Goal: Navigation & Orientation: Find specific page/section

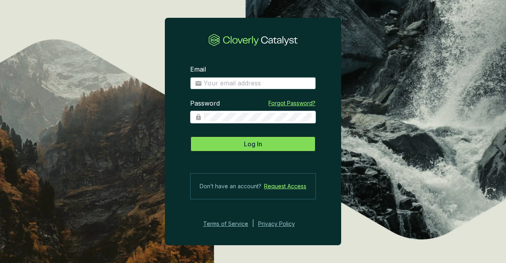
type input "Patrick.Michalowski@drumlincapital.com"
click at [265, 152] on button "Log In" at bounding box center [253, 144] width 126 height 16
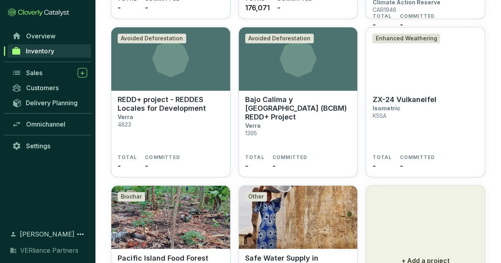
scroll to position [519, 0]
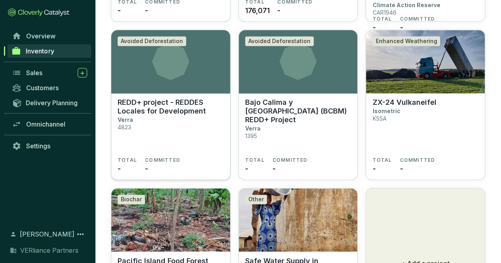
click at [171, 99] on p "REDD+ project - REDDES Locales for Development" at bounding box center [171, 106] width 106 height 17
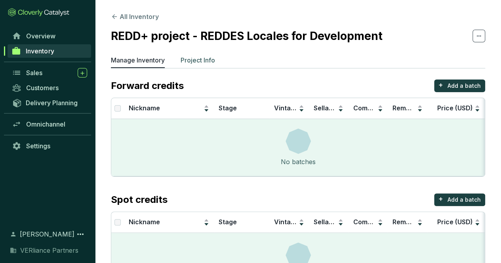
click at [194, 61] on p "Project Info" at bounding box center [197, 59] width 34 height 9
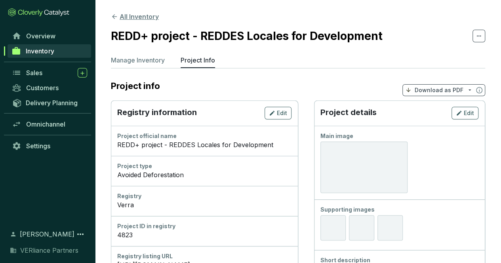
click at [132, 17] on button "All Inventory" at bounding box center [135, 16] width 48 height 9
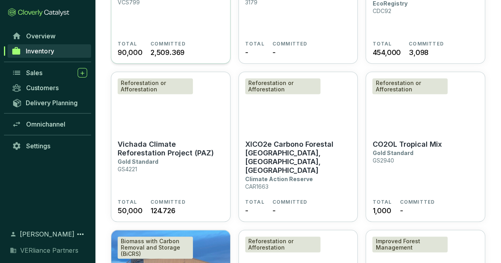
scroll to position [72, 0]
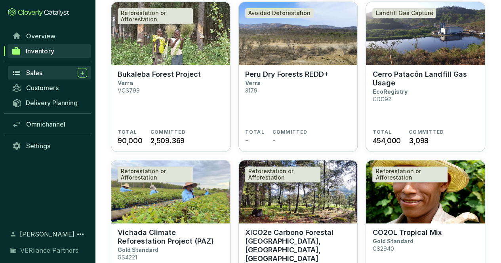
click at [40, 71] on span "Sales" at bounding box center [34, 73] width 16 height 8
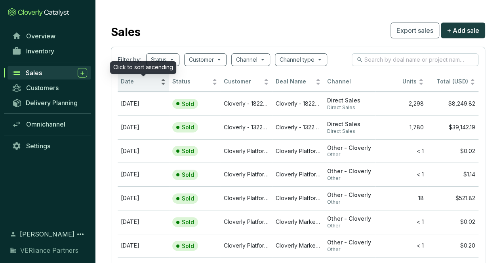
click at [135, 82] on span "Date" at bounding box center [140, 82] width 38 height 8
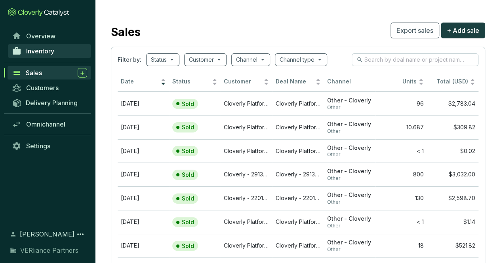
click at [37, 48] on span "Inventory" at bounding box center [40, 51] width 28 height 8
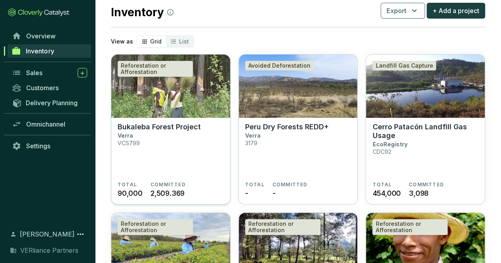
scroll to position [21, 0]
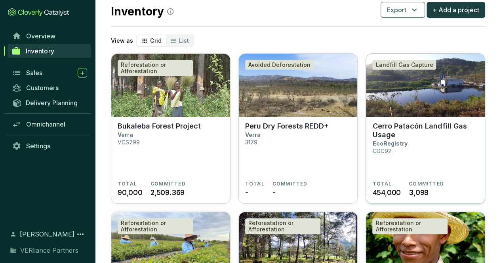
click at [400, 130] on p "Cerro Patacón Landfill Gas Usage" at bounding box center [425, 130] width 106 height 17
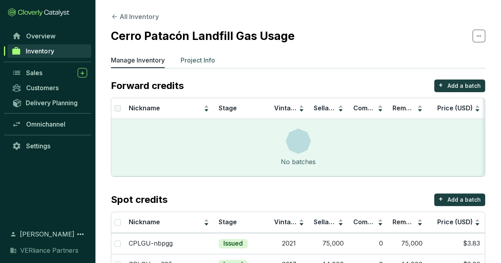
click at [204, 56] on p "Project Info" at bounding box center [197, 59] width 34 height 9
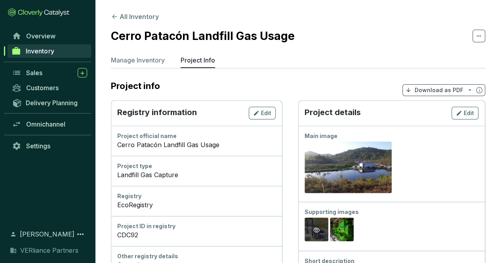
click at [320, 233] on div "Preview" at bounding box center [316, 230] width 24 height 25
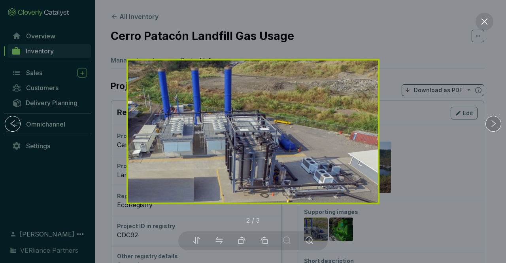
click at [492, 125] on icon "right" at bounding box center [494, 123] width 8 height 8
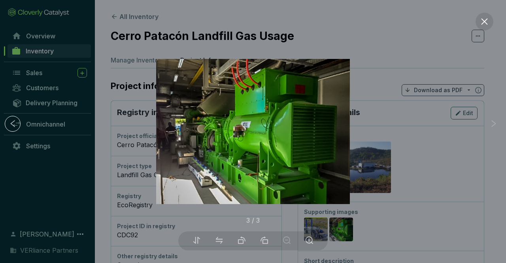
click at [492, 125] on icon "right" at bounding box center [494, 123] width 8 height 8
click at [364, 52] on div at bounding box center [253, 131] width 506 height 263
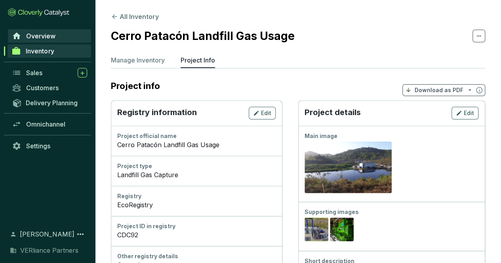
click at [33, 34] on span "Overview" at bounding box center [40, 36] width 29 height 8
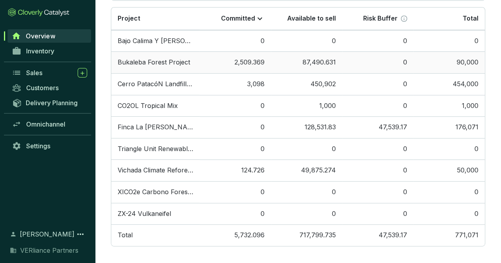
scroll to position [286, 0]
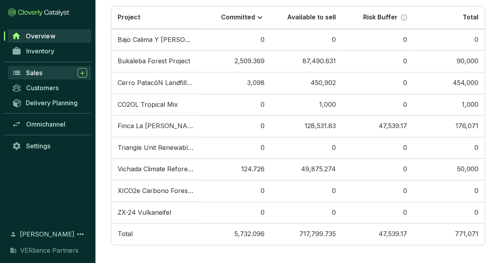
click at [49, 66] on link "Sales" at bounding box center [49, 72] width 83 height 13
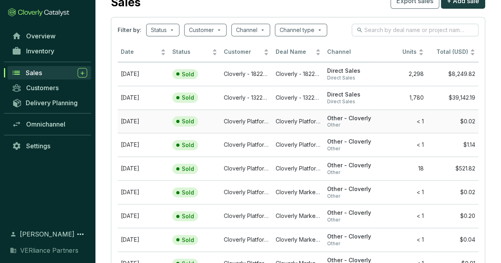
scroll to position [31, 0]
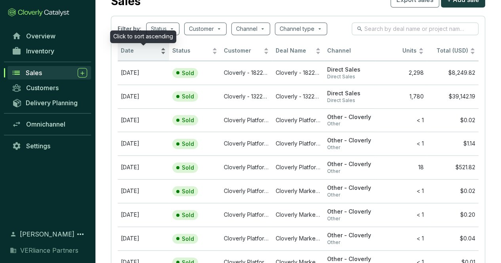
click at [137, 53] on span "Date" at bounding box center [140, 51] width 38 height 8
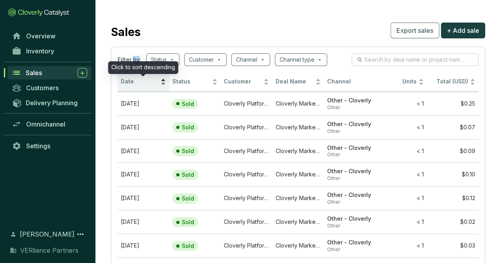
click at [137, 53] on div "Filter by: Status Customer Channel Channel type" at bounding box center [222, 59] width 209 height 13
click at [135, 77] on div "Date" at bounding box center [143, 81] width 45 height 9
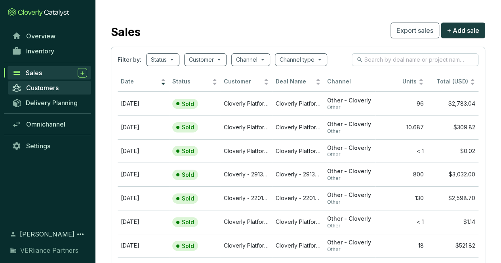
click at [46, 87] on span "Customers" at bounding box center [42, 88] width 32 height 8
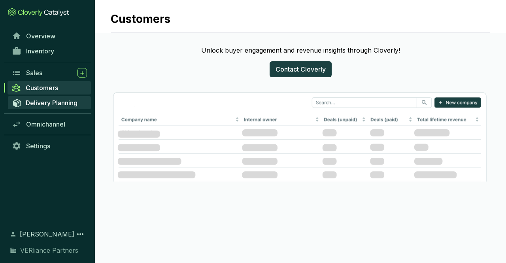
click at [57, 105] on span "Delivery Planning" at bounding box center [52, 103] width 52 height 8
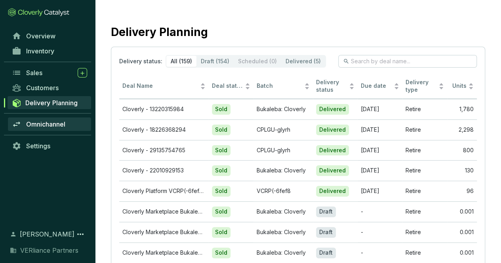
click at [55, 126] on span "Omnichannel" at bounding box center [45, 124] width 39 height 8
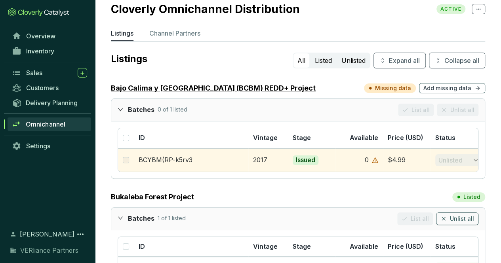
scroll to position [11, 0]
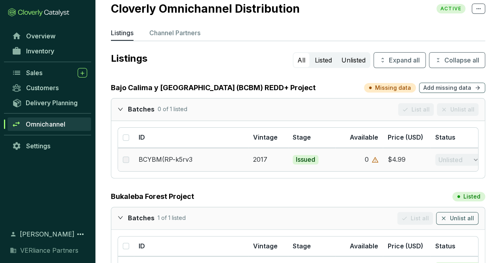
click at [126, 161] on label at bounding box center [126, 159] width 6 height 9
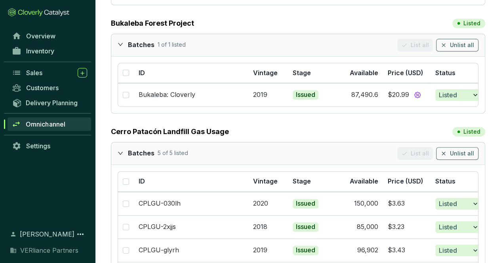
scroll to position [188, 0]
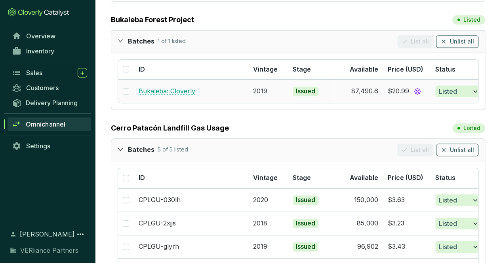
click at [191, 93] on link "Bukaleba: Cloverly" at bounding box center [166, 91] width 57 height 8
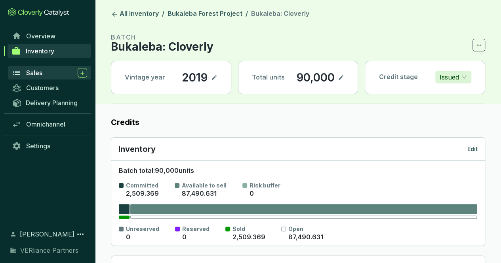
click at [46, 75] on div "Sales" at bounding box center [56, 72] width 61 height 9
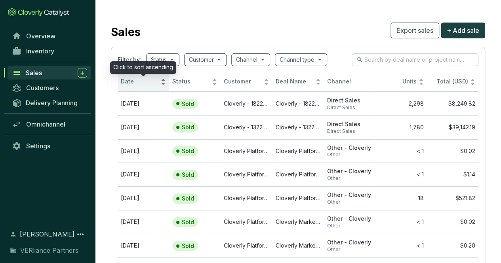
click at [145, 81] on span "Date" at bounding box center [140, 82] width 38 height 8
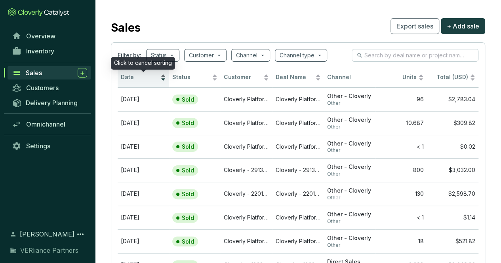
scroll to position [6, 0]
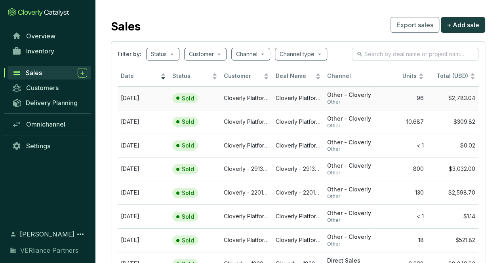
click at [455, 102] on td "$2,783.04" at bounding box center [452, 98] width 51 height 24
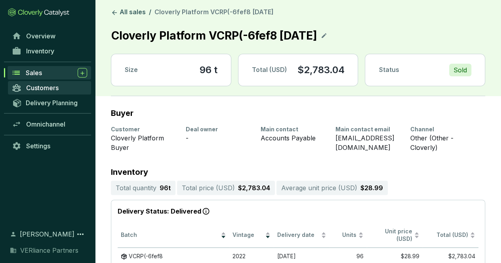
click at [44, 89] on span "Customers" at bounding box center [42, 88] width 32 height 8
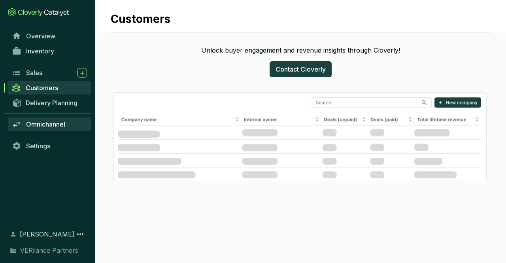
click at [51, 119] on link "Omnichannel" at bounding box center [49, 124] width 83 height 13
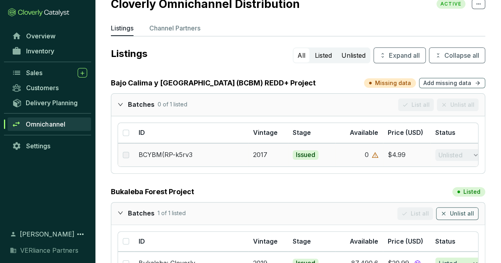
scroll to position [17, 0]
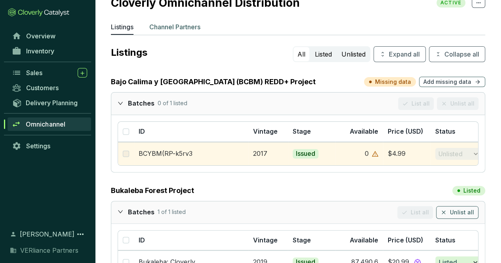
click at [180, 23] on p "Channel Partners" at bounding box center [174, 26] width 51 height 9
